Goal: Find specific page/section: Find specific page/section

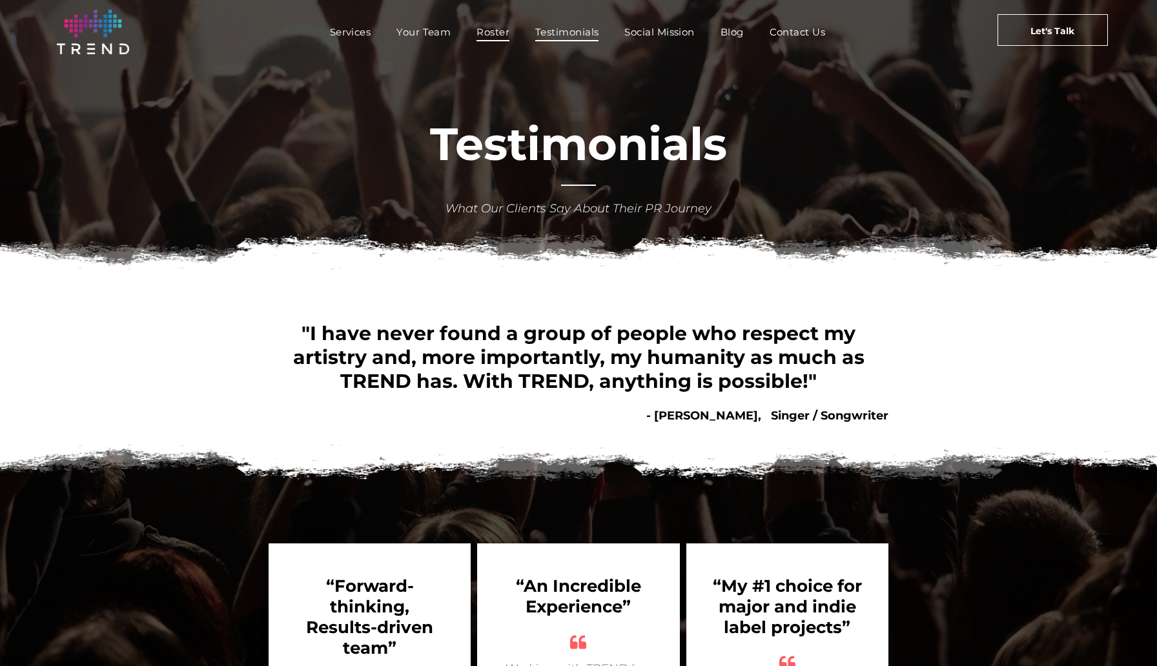
click at [491, 26] on span "Roster" at bounding box center [492, 32] width 33 height 19
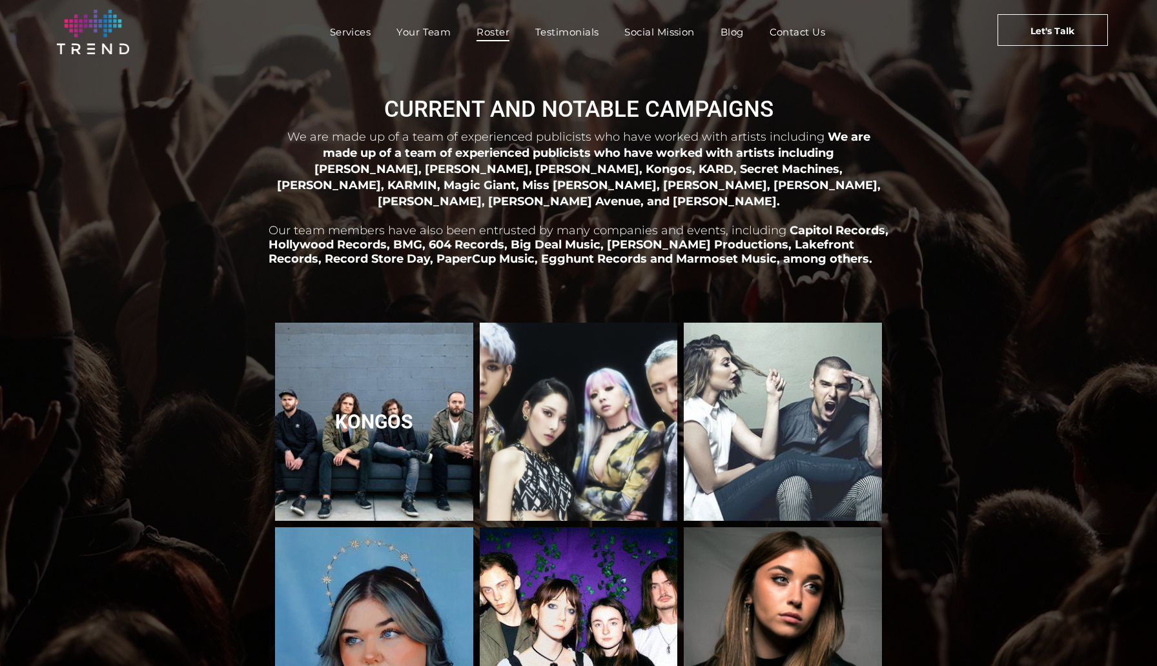
click at [456, 433] on link "Kongos" at bounding box center [374, 422] width 210 height 210
